Goal: Check status

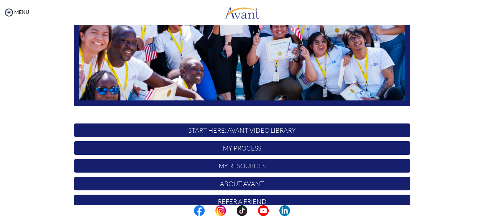
scroll to position [153, 0]
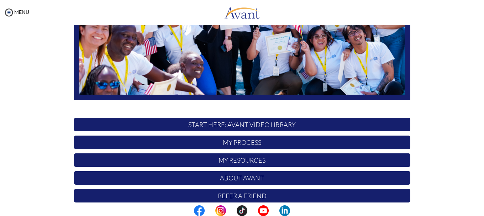
click at [283, 145] on p "My Process" at bounding box center [242, 143] width 336 height 14
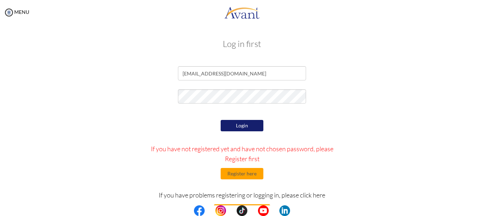
click at [247, 127] on button "Login" at bounding box center [242, 125] width 43 height 11
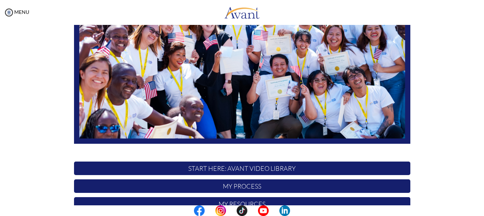
scroll to position [160, 0]
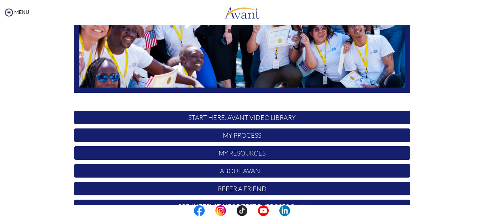
click at [264, 139] on p "My Process" at bounding box center [242, 135] width 336 height 14
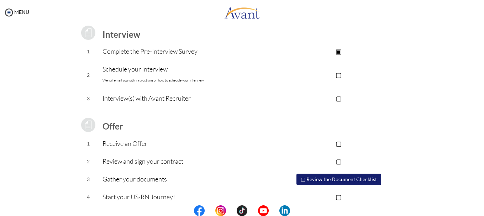
scroll to position [108, 0]
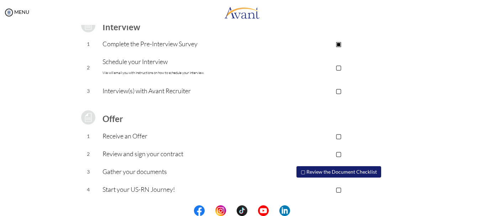
click at [339, 136] on p "▢" at bounding box center [338, 136] width 143 height 10
click at [339, 136] on p "▣" at bounding box center [338, 136] width 143 height 10
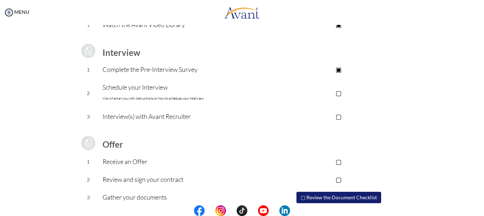
scroll to position [106, 0]
